Goal: Task Accomplishment & Management: Use online tool/utility

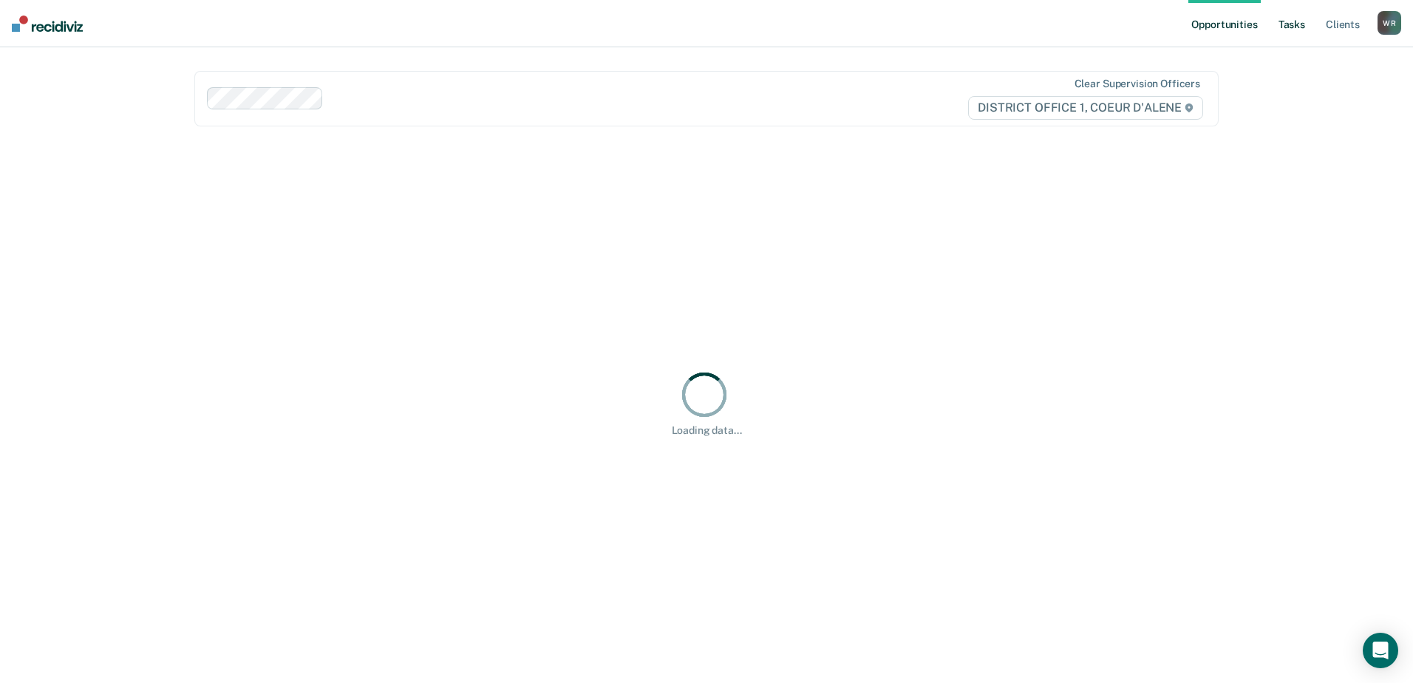
click at [1297, 21] on link "Tasks" at bounding box center [1291, 23] width 33 height 47
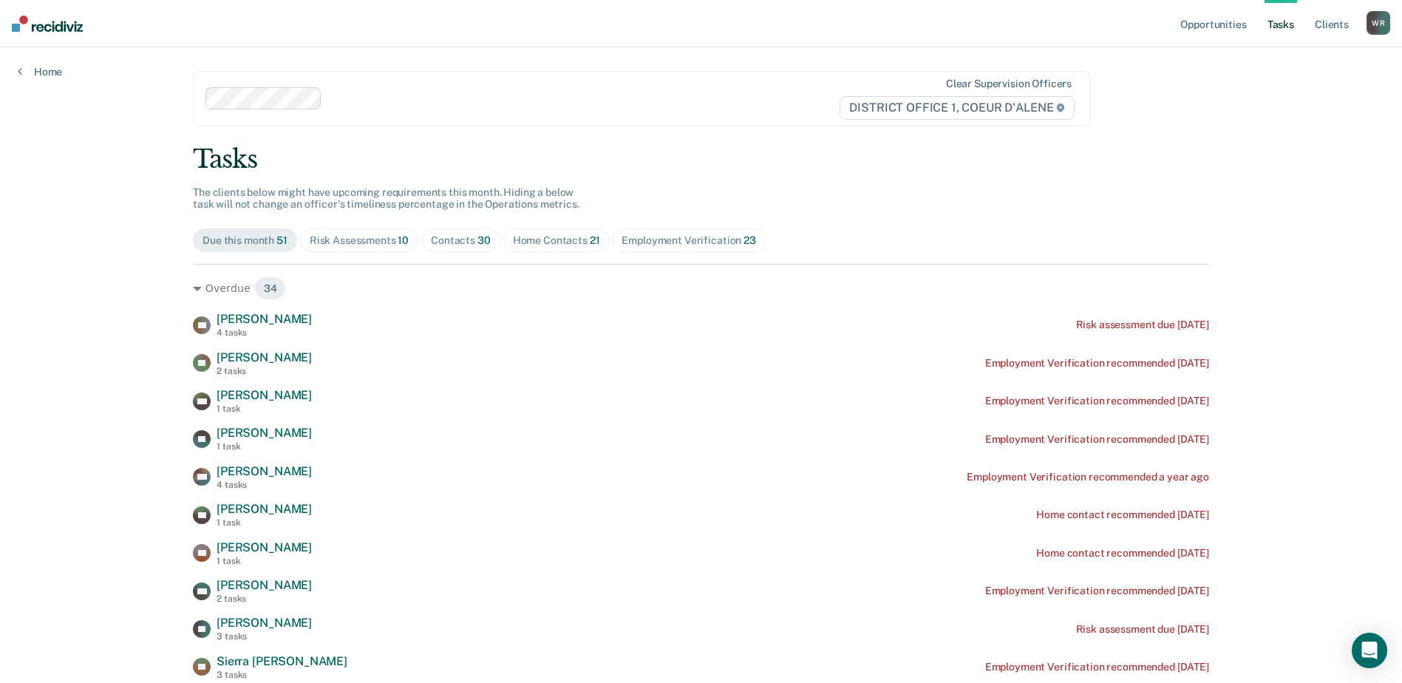
click at [570, 235] on div "Home Contacts 21" at bounding box center [556, 240] width 87 height 13
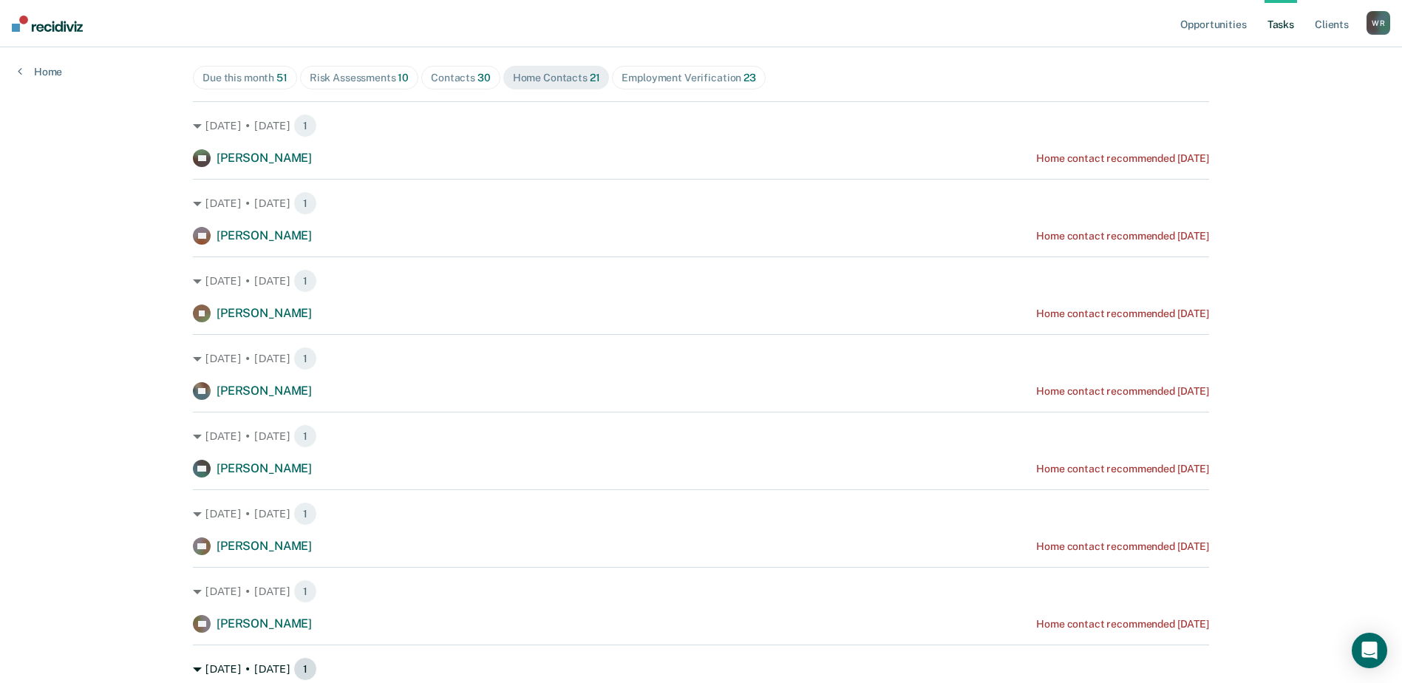
scroll to position [74, 0]
